Goal: Task Accomplishment & Management: Manage account settings

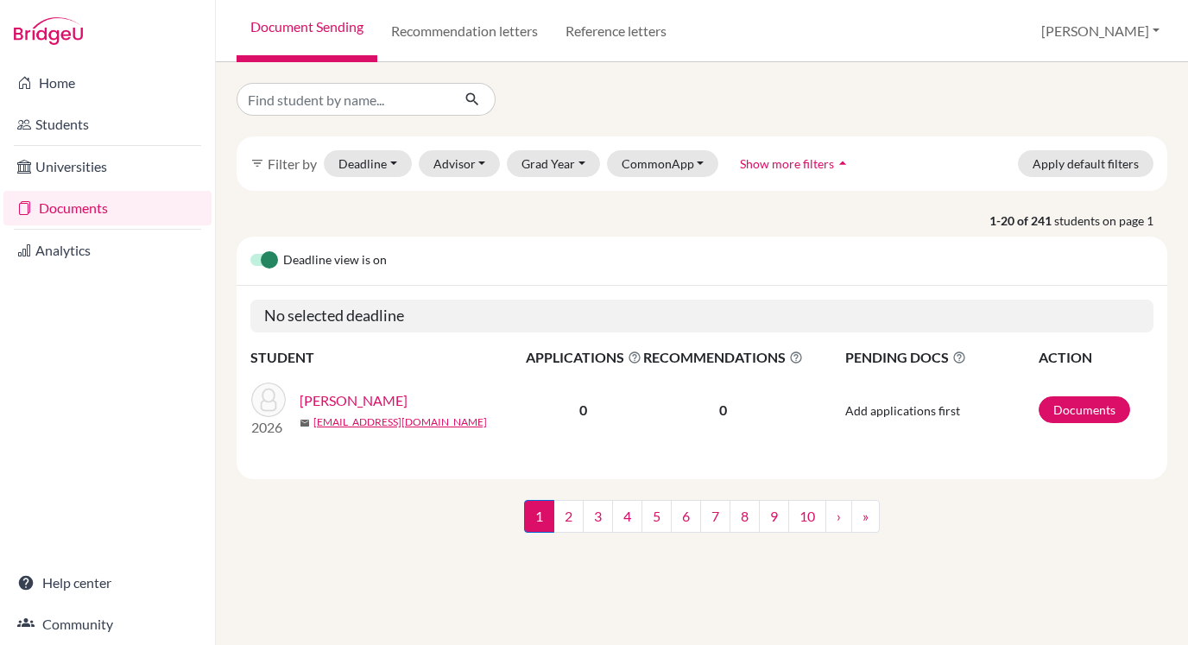
click at [30, 205] on icon at bounding box center [24, 208] width 14 height 21
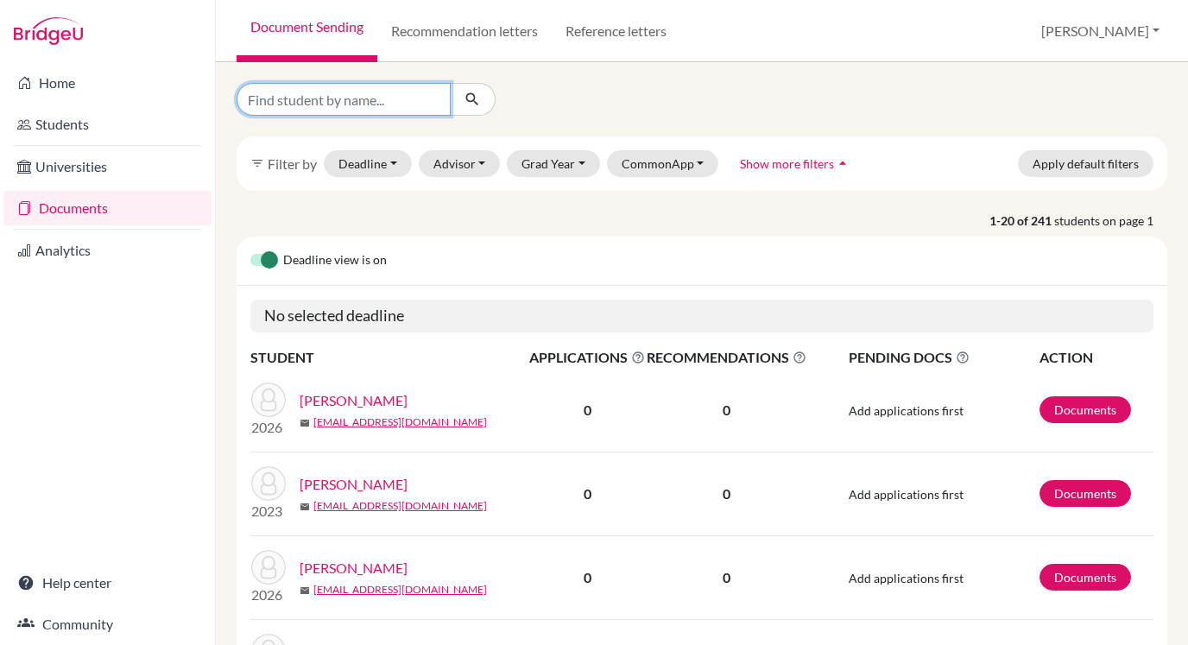
click at [393, 108] on input "Find student by name..." at bounding box center [344, 99] width 214 height 33
type input "morris"
click button "submit" at bounding box center [473, 99] width 46 height 33
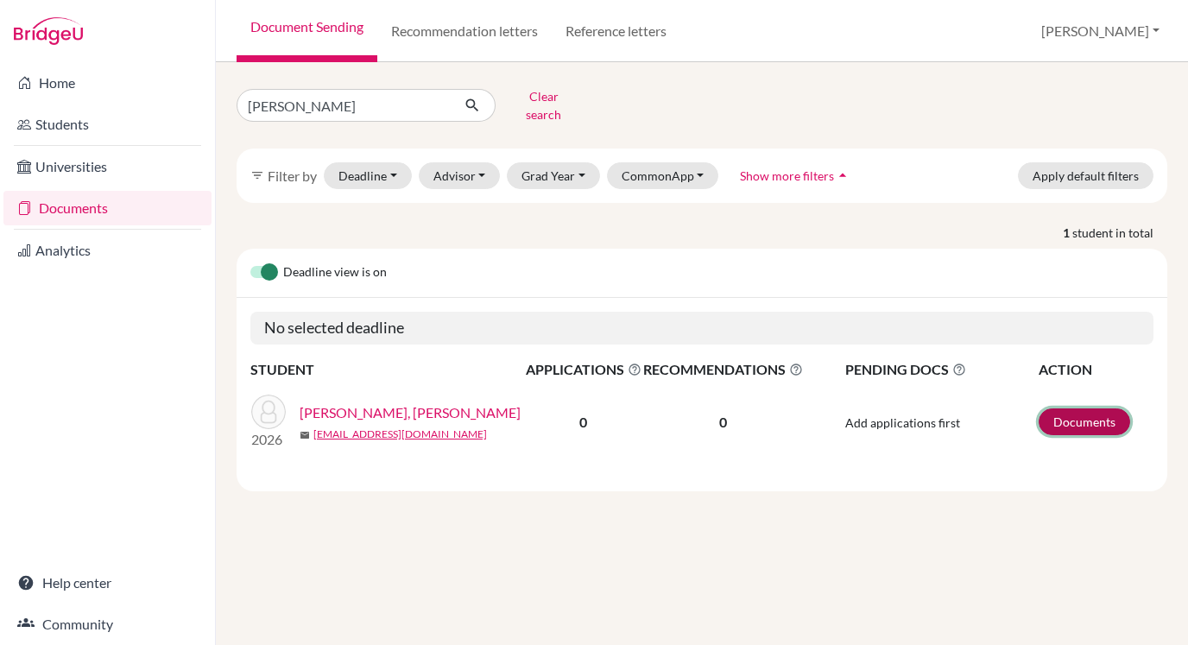
click at [1085, 412] on link "Documents" at bounding box center [1084, 421] width 92 height 27
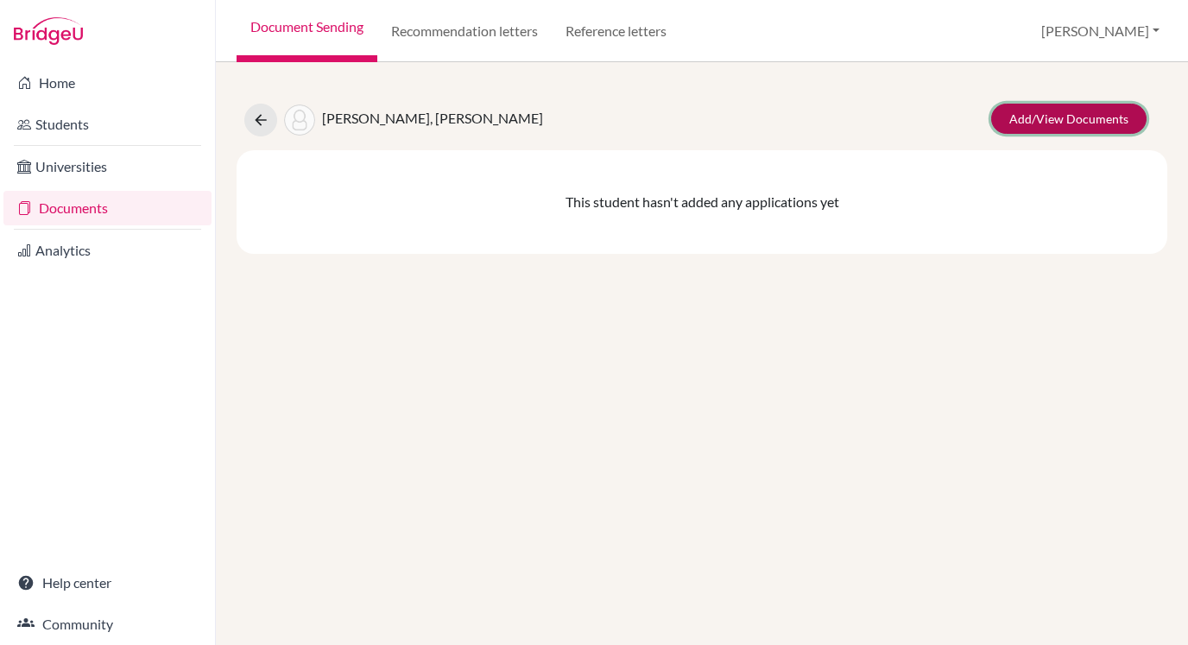
click at [1089, 113] on link "Add/View Documents" at bounding box center [1068, 119] width 155 height 30
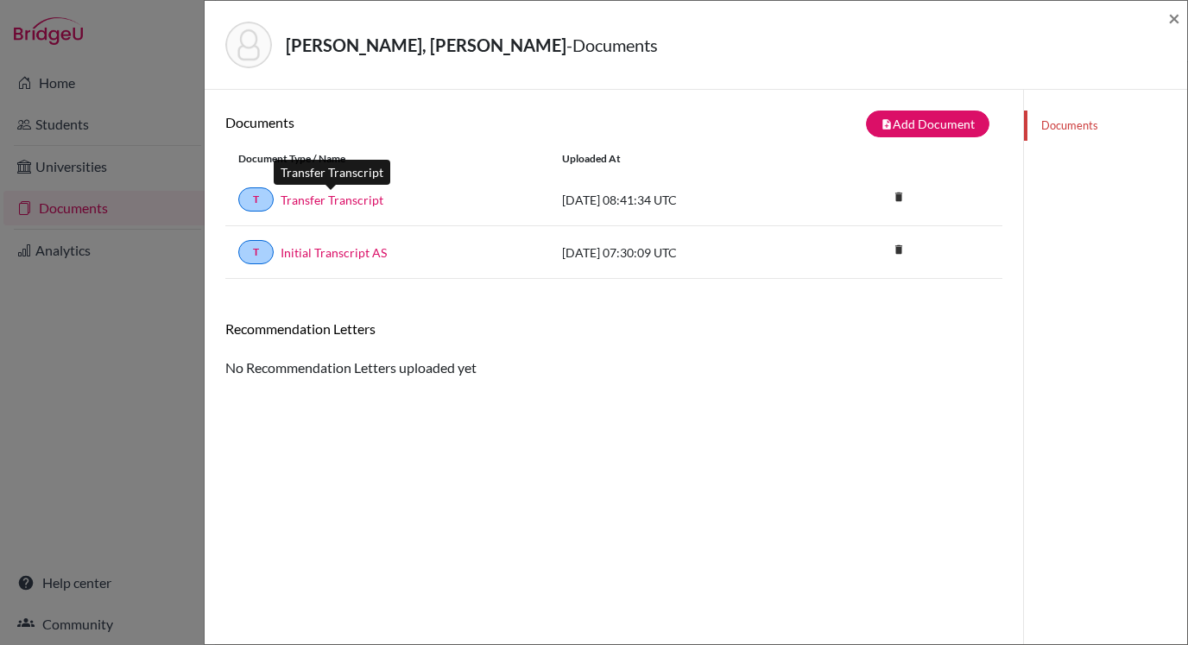
click at [340, 199] on link "Transfer Transcript" at bounding box center [332, 200] width 103 height 18
